Goal: Task Accomplishment & Management: Manage account settings

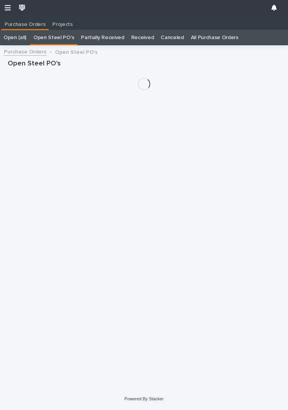
scroll to position [0, 0]
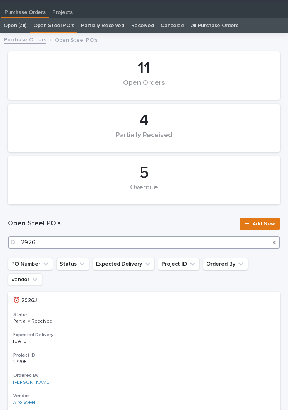
click at [217, 242] on input "2926" at bounding box center [144, 242] width 273 height 12
type input "2926"
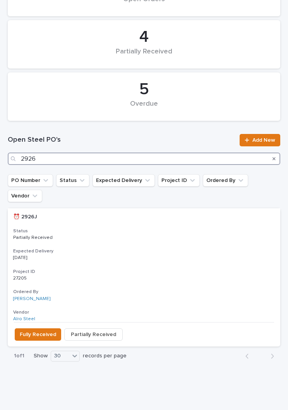
scroll to position [95, 0]
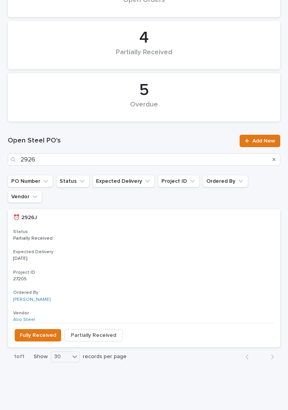
click at [155, 249] on h3 "Expected Delivery" at bounding box center [144, 252] width 262 height 6
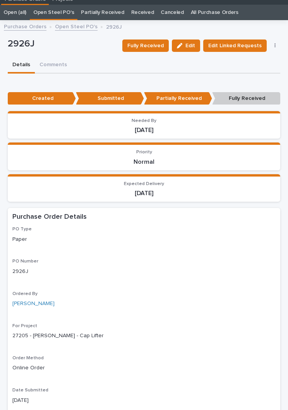
scroll to position [30, 0]
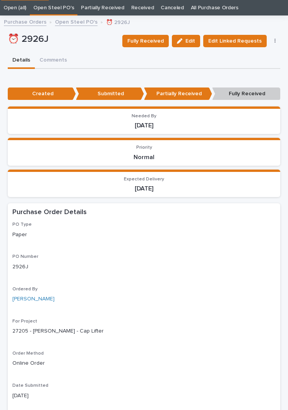
click at [158, 39] on span "Fully Received" at bounding box center [146, 40] width 36 height 9
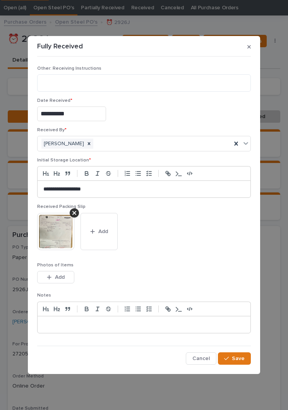
click at [105, 222] on button "Add" at bounding box center [99, 231] width 37 height 37
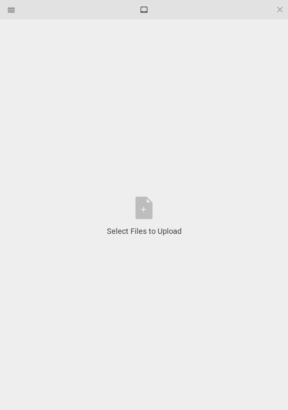
click at [155, 211] on div "Select Files to Upload or Drag and Drop, Copy and Paste Files" at bounding box center [144, 217] width 75 height 40
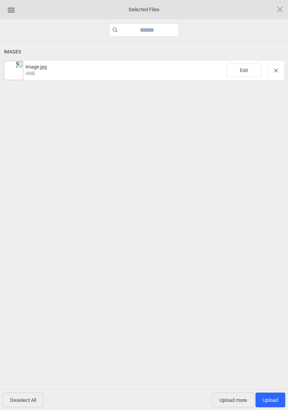
click at [242, 77] on span "Edit" at bounding box center [244, 71] width 35 height 14
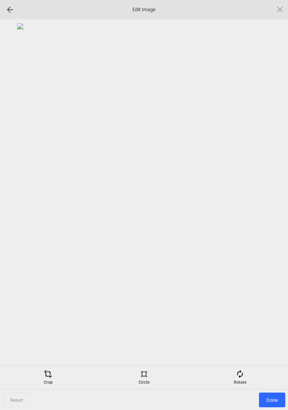
click at [244, 376] on span at bounding box center [240, 374] width 9 height 9
click at [276, 208] on div at bounding box center [270, 205] width 19 height 19
click at [271, 209] on div at bounding box center [270, 205] width 19 height 19
click at [271, 207] on div at bounding box center [270, 205] width 19 height 19
click at [280, 200] on div at bounding box center [270, 205] width 19 height 19
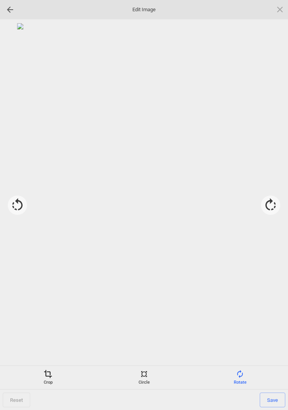
click at [54, 377] on div "Crop" at bounding box center [48, 378] width 92 height 16
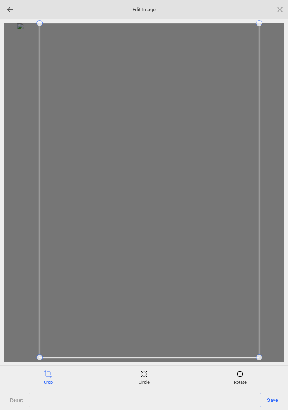
click at [271, 20] on div "Reset Save" at bounding box center [144, 216] width 288 height 395
click at [270, 394] on span "Save" at bounding box center [273, 400] width 26 height 15
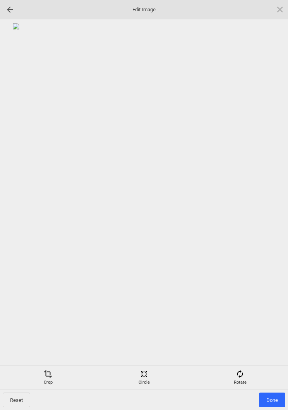
click at [275, 398] on span "Done" at bounding box center [272, 400] width 26 height 15
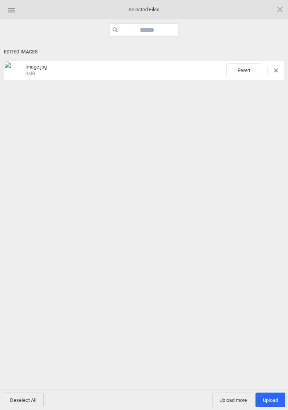
click at [274, 393] on span "Upload 1" at bounding box center [271, 400] width 30 height 15
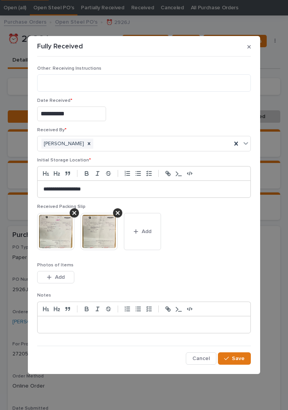
click at [246, 361] on button "Save" at bounding box center [234, 359] width 33 height 12
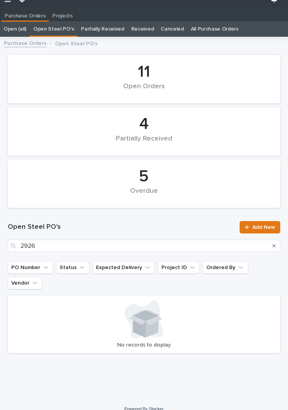
scroll to position [12, 0]
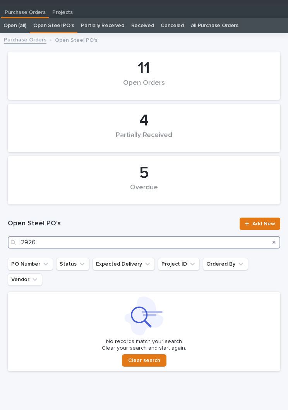
click at [155, 239] on input "2926" at bounding box center [144, 242] width 273 height 12
click at [168, 241] on input "2926" at bounding box center [144, 242] width 273 height 12
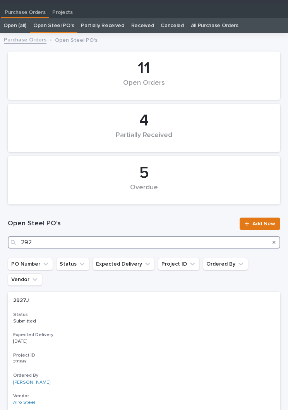
type input "2927"
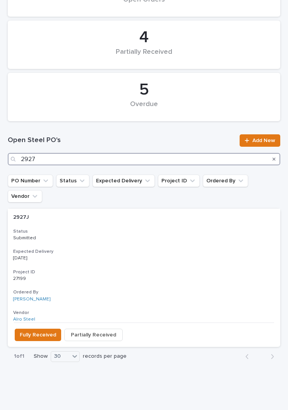
scroll to position [95, 0]
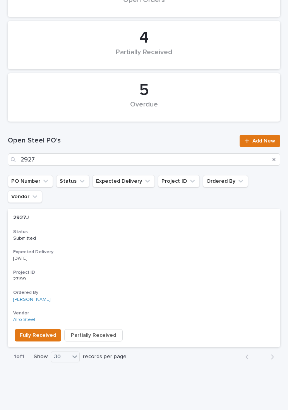
click at [138, 226] on div "2927J 2927J Status Submitted Expected Delivery [DATE] Project ID 27199 27199 Or…" at bounding box center [144, 266] width 273 height 114
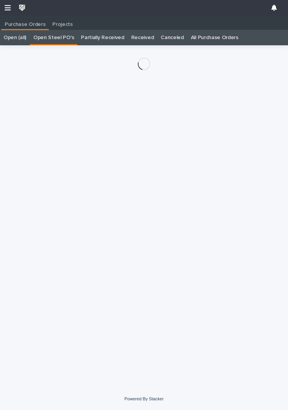
scroll to position [12, 0]
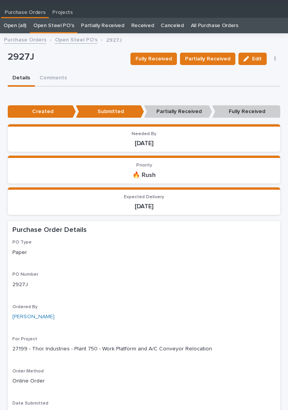
click at [214, 53] on button "Partially Received" at bounding box center [207, 59] width 55 height 12
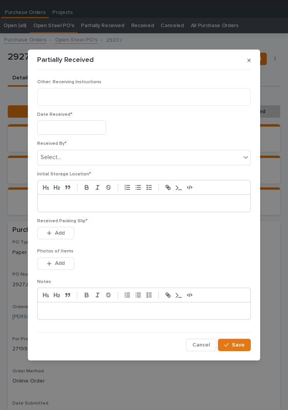
click at [71, 128] on input "text" at bounding box center [71, 128] width 69 height 14
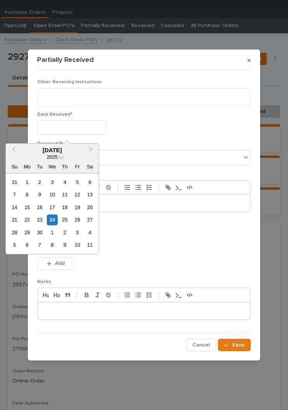
click at [56, 216] on div "24" at bounding box center [52, 220] width 10 height 10
type input "**********"
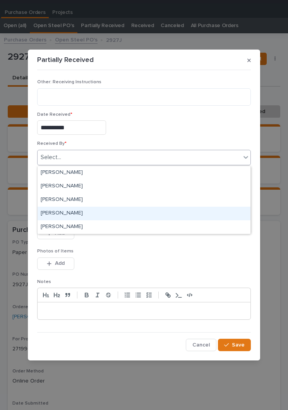
click at [82, 213] on div "[PERSON_NAME]" at bounding box center [144, 214] width 213 height 14
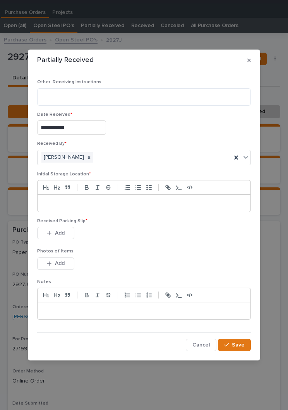
click at [131, 205] on p at bounding box center [144, 204] width 202 height 8
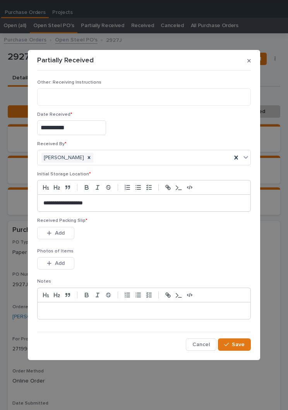
click at [159, 241] on div "This file cannot be opened Download File Add" at bounding box center [144, 235] width 214 height 16
click at [57, 228] on button "Add" at bounding box center [55, 233] width 37 height 12
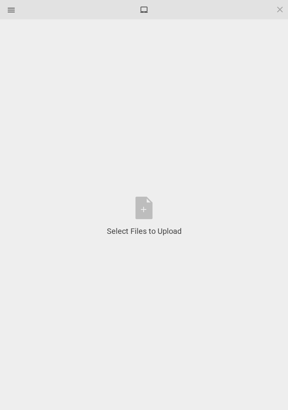
click at [152, 209] on div "Select Files to Upload or Drag and Drop, Copy and Paste Files" at bounding box center [144, 217] width 75 height 40
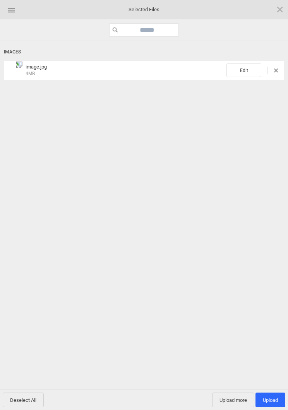
click at [247, 69] on span "Edit" at bounding box center [244, 71] width 35 height 14
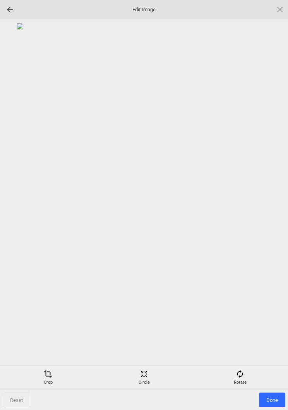
click at [242, 380] on div "Rotate" at bounding box center [240, 378] width 92 height 16
click at [271, 199] on div at bounding box center [270, 205] width 19 height 19
click at [275, 209] on div at bounding box center [270, 205] width 19 height 19
click at [274, 204] on div at bounding box center [270, 205] width 19 height 19
click at [272, 208] on div at bounding box center [270, 205] width 19 height 19
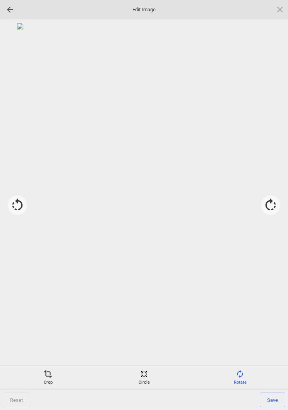
click at [49, 384] on div "Crop" at bounding box center [48, 378] width 92 height 16
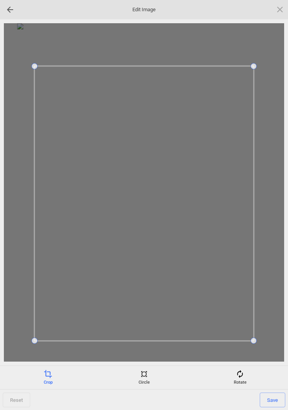
click at [281, 394] on span "Save" at bounding box center [273, 400] width 26 height 15
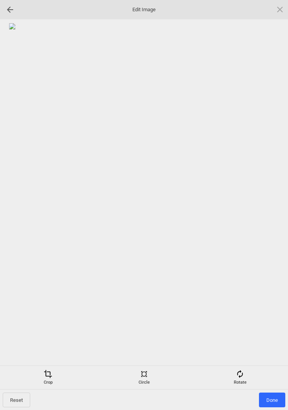
click at [276, 401] on span "Done" at bounding box center [272, 400] width 26 height 15
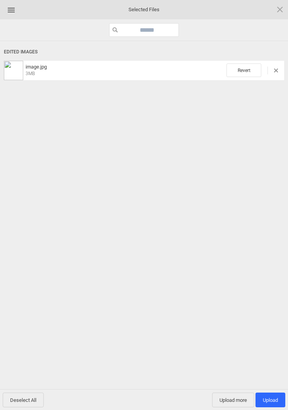
click at [235, 395] on span "Upload more" at bounding box center [233, 400] width 42 height 15
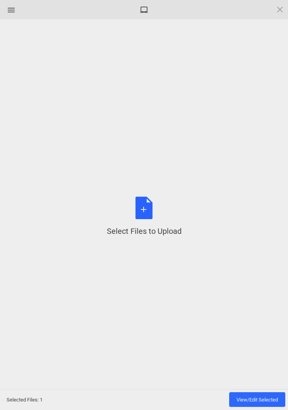
click at [147, 212] on div "Select Files to Upload or Drag and Drop, Copy and Paste Files" at bounding box center [144, 217] width 75 height 40
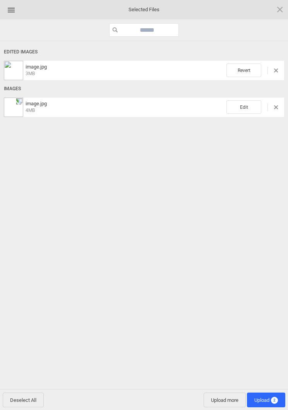
click at [243, 109] on span "Edit" at bounding box center [244, 107] width 35 height 14
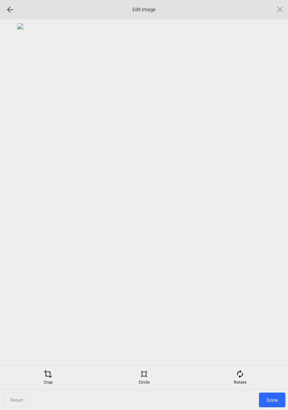
click at [243, 383] on div "Rotate" at bounding box center [240, 378] width 92 height 16
click at [274, 207] on div at bounding box center [270, 205] width 19 height 19
click at [269, 207] on div at bounding box center [270, 205] width 19 height 19
click at [264, 204] on div at bounding box center [270, 205] width 19 height 19
click at [264, 206] on div at bounding box center [270, 205] width 19 height 19
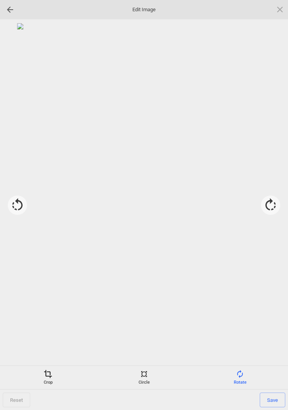
click at [45, 378] on span at bounding box center [48, 374] width 9 height 9
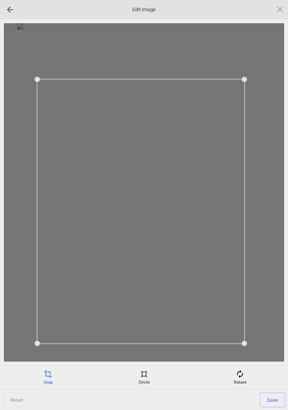
click at [272, 394] on span "Save" at bounding box center [273, 400] width 26 height 15
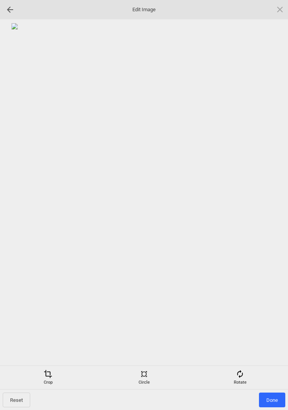
click at [281, 394] on span "Done" at bounding box center [272, 400] width 26 height 15
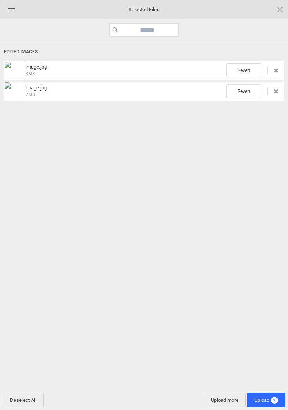
click at [274, 403] on span "2" at bounding box center [274, 400] width 7 height 7
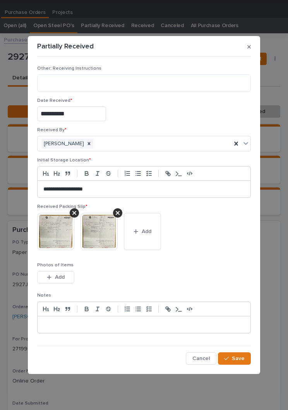
click at [240, 357] on span "Save" at bounding box center [238, 358] width 13 height 7
